Goal: Transaction & Acquisition: Purchase product/service

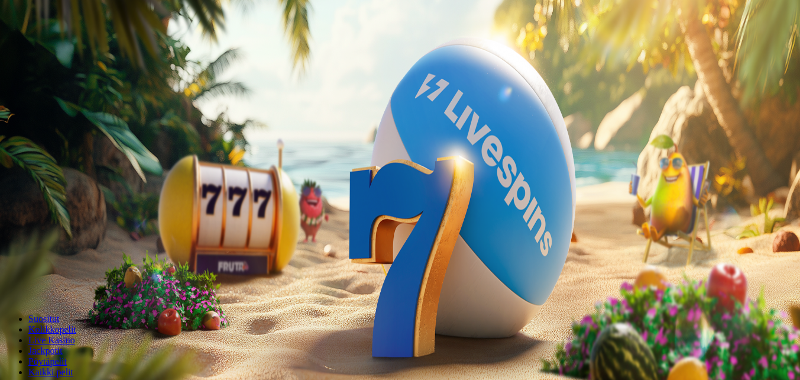
click at [62, 283] on span "Talleta ja pelaa" at bounding box center [35, 287] width 53 height 9
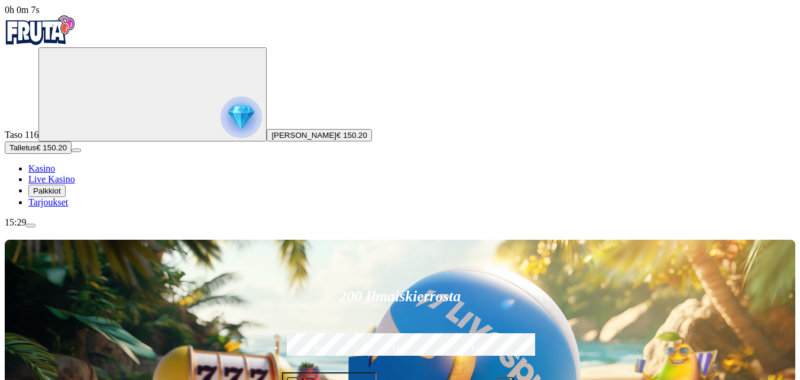
type input "******"
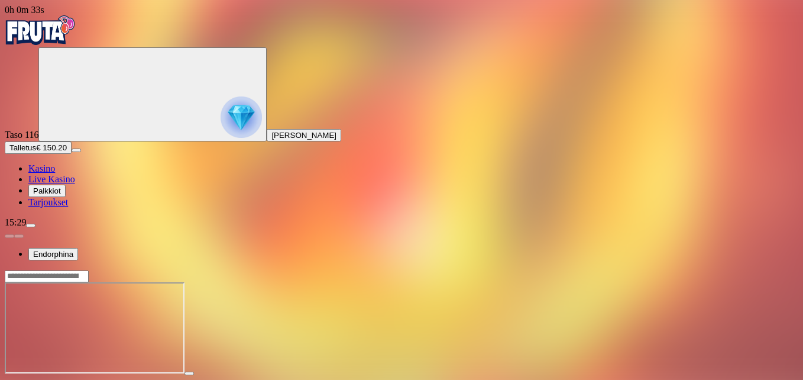
click at [28, 379] on span "fullscreen icon" at bounding box center [28, 384] width 0 height 0
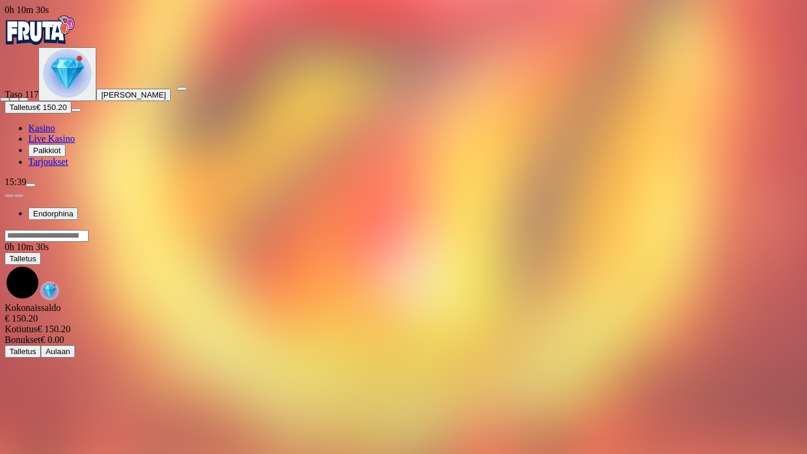
click at [5, 99] on span "close icon" at bounding box center [5, 99] width 0 height 0
